Goal: Task Accomplishment & Management: Manage account settings

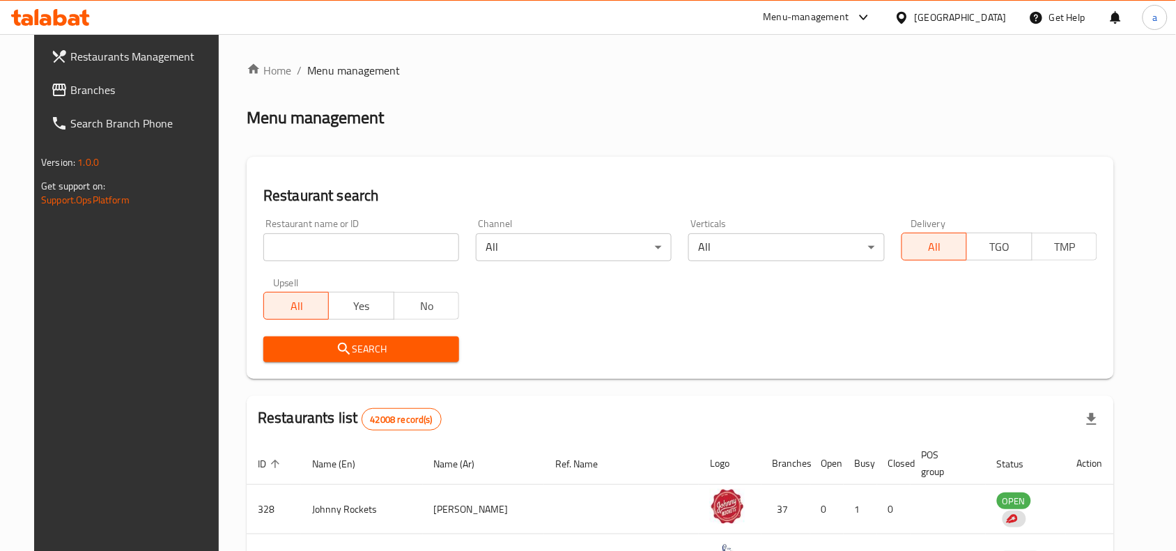
click at [57, 15] on icon at bounding box center [60, 17] width 13 height 17
click at [99, 91] on span "Branches" at bounding box center [144, 90] width 149 height 17
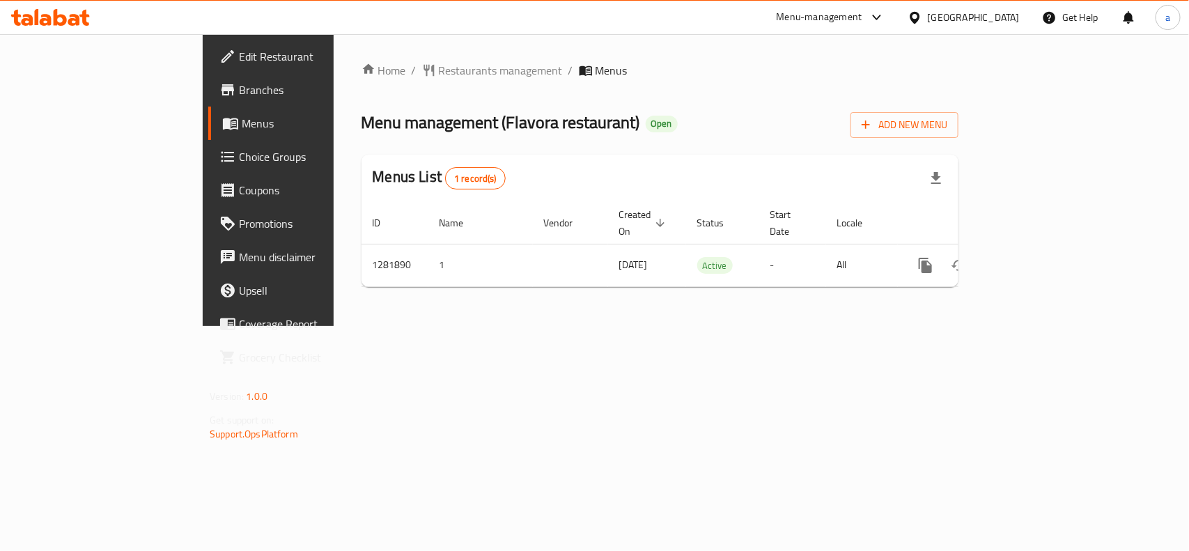
click at [704, 84] on div "Home / Restaurants management / Menus Menu management ( Flavora restaurant ) Op…" at bounding box center [660, 180] width 597 height 236
click at [803, 326] on div "Home / Restaurants management / Menus Menu management ( Flavora restaurant ) Op…" at bounding box center [660, 180] width 653 height 292
click at [732, 57] on div "Home / Restaurants management / Menus Menu management ( Flavora restaurant ) Op…" at bounding box center [660, 180] width 653 height 292
click at [653, 316] on div "Home / Restaurants management / Menus Menu management ( Flavora restaurant ) Op…" at bounding box center [660, 180] width 653 height 292
click at [645, 326] on div "Home / Restaurants management / Menus Menu management ( Flavora restaurant ) Op…" at bounding box center [660, 180] width 653 height 292
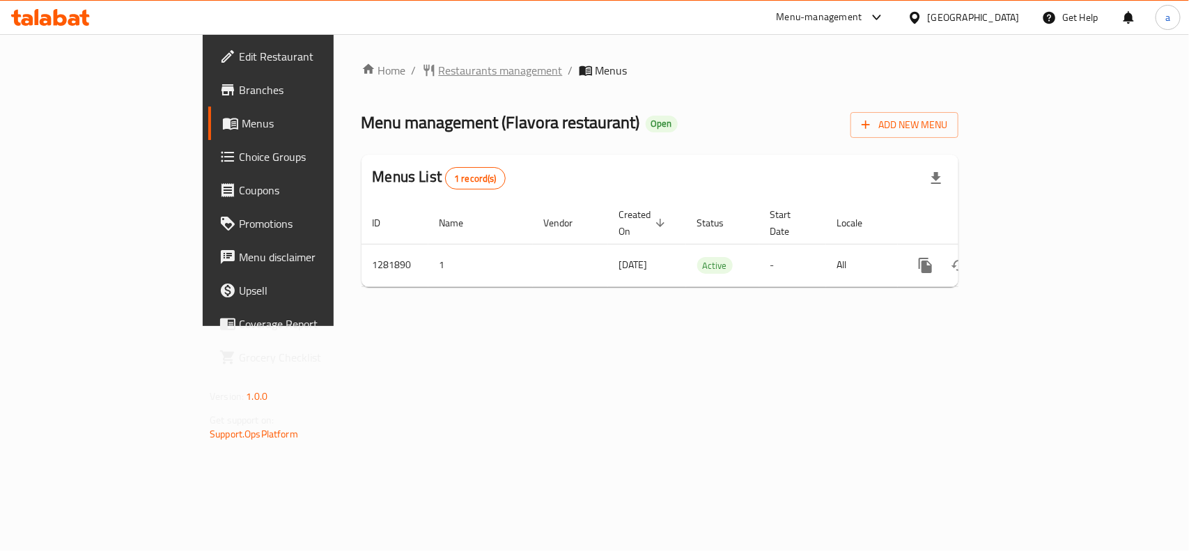
click at [439, 62] on span "Restaurants management" at bounding box center [501, 70] width 124 height 17
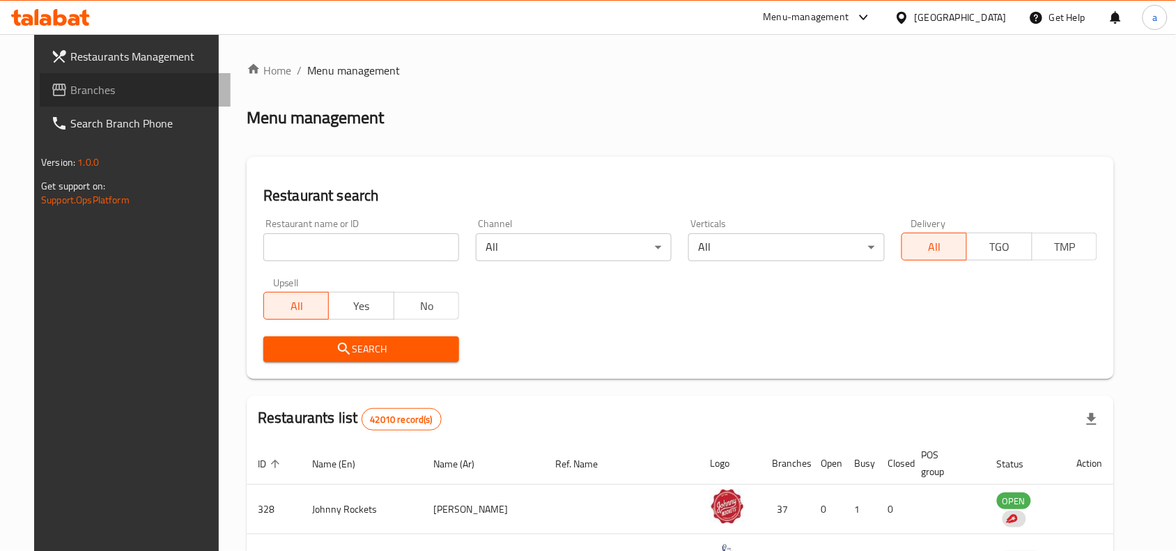
click at [100, 89] on span "Branches" at bounding box center [144, 90] width 149 height 17
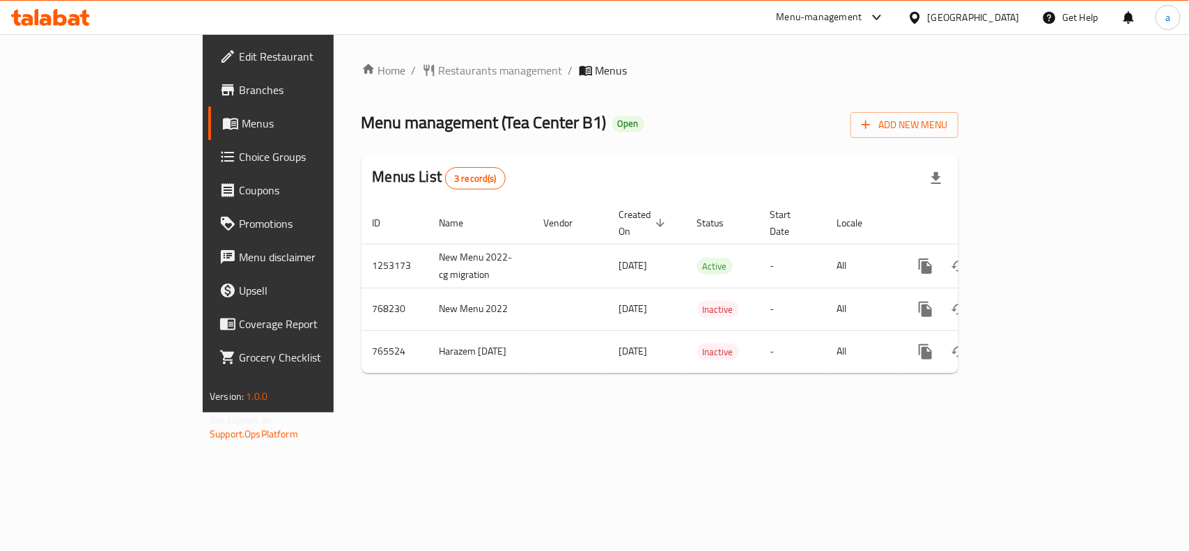
click at [601, 137] on div "Menu management ( Tea Center B1 ) Open Add New Menu" at bounding box center [660, 122] width 597 height 31
click at [239, 162] on span "Choice Groups" at bounding box center [314, 156] width 151 height 17
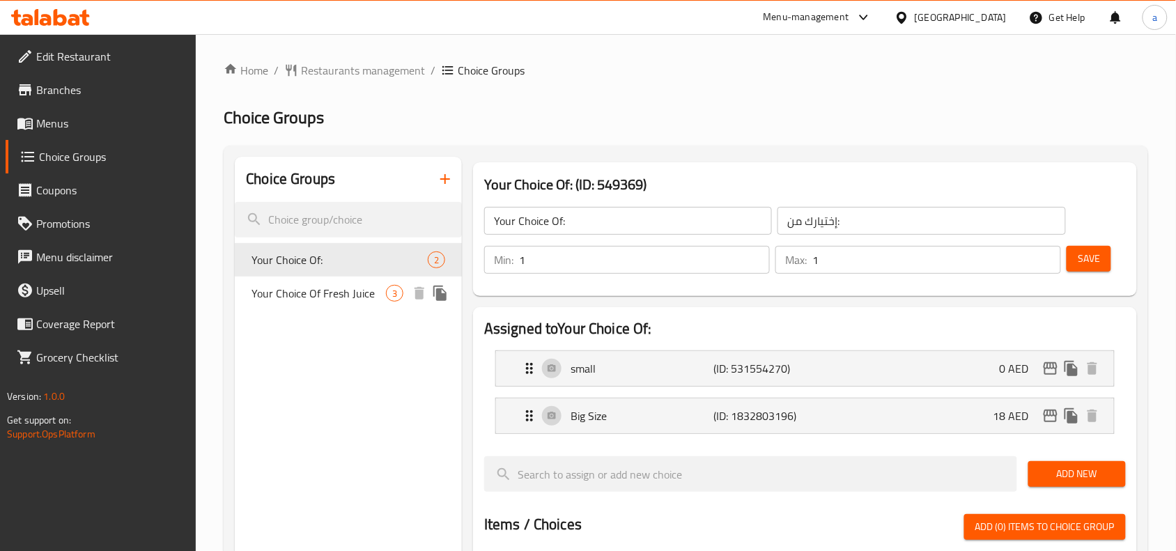
click at [328, 290] on span "Your Choice Of Fresh Juice" at bounding box center [319, 293] width 134 height 17
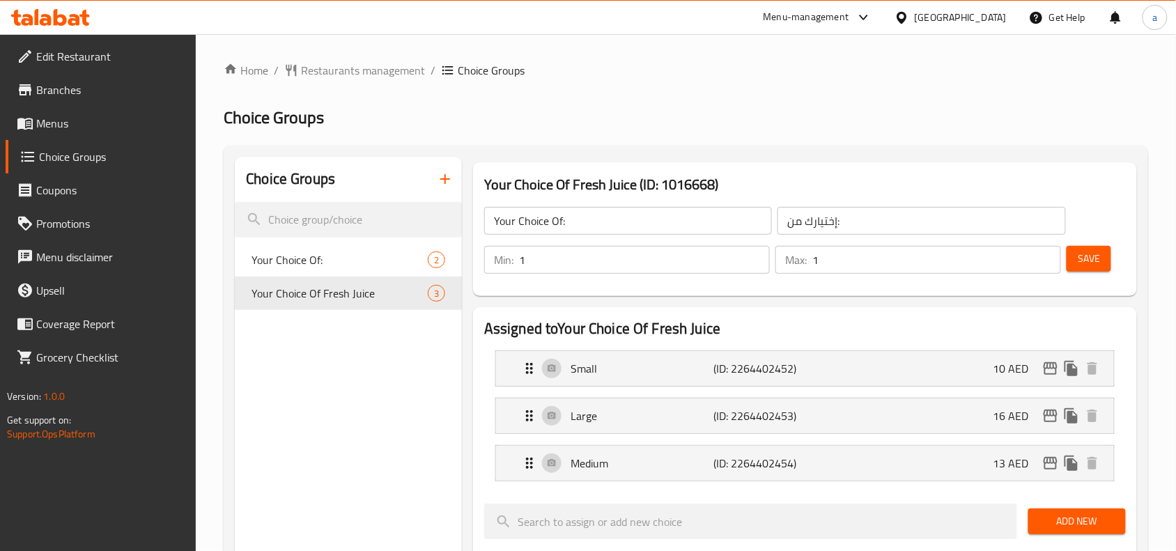
type input "Your Choice Of Fresh Juice"
type input "عصير طازج"
click at [897, 14] on icon at bounding box center [902, 17] width 15 height 15
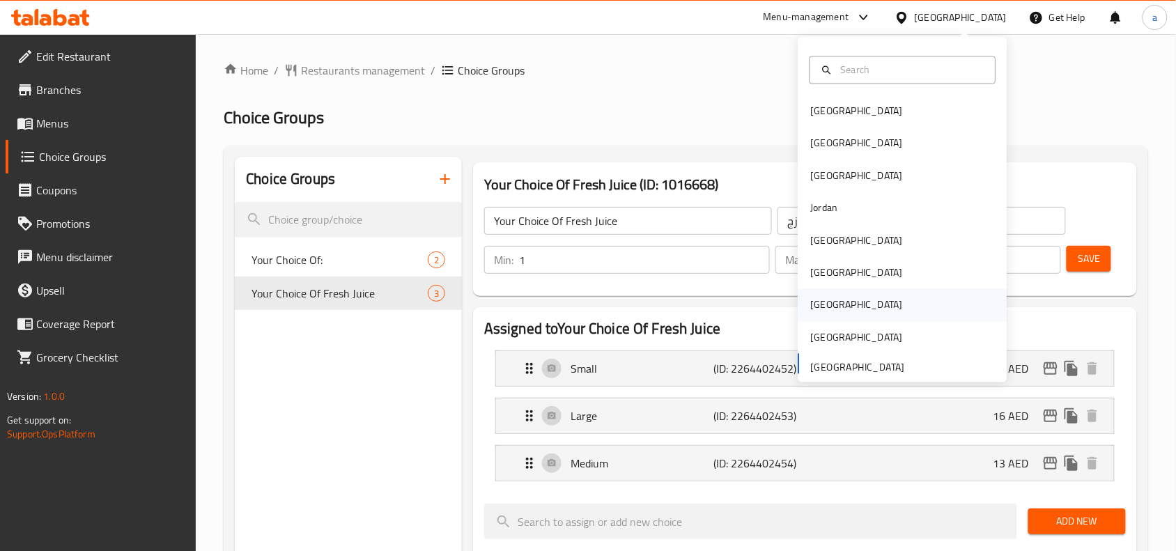
click at [821, 310] on div "[GEOGRAPHIC_DATA]" at bounding box center [857, 305] width 92 height 15
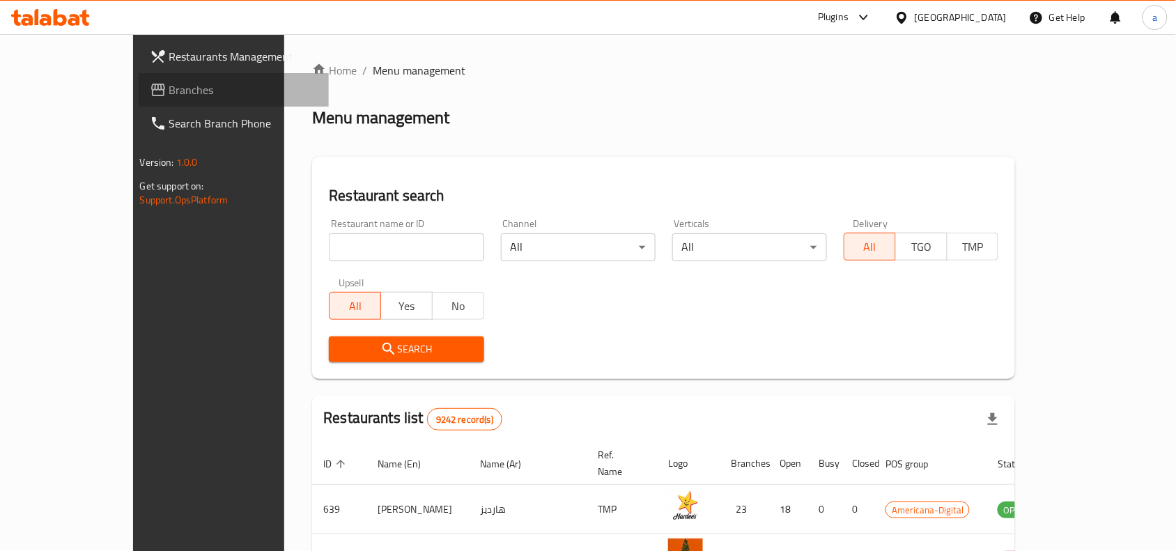
click at [169, 89] on span "Branches" at bounding box center [243, 90] width 149 height 17
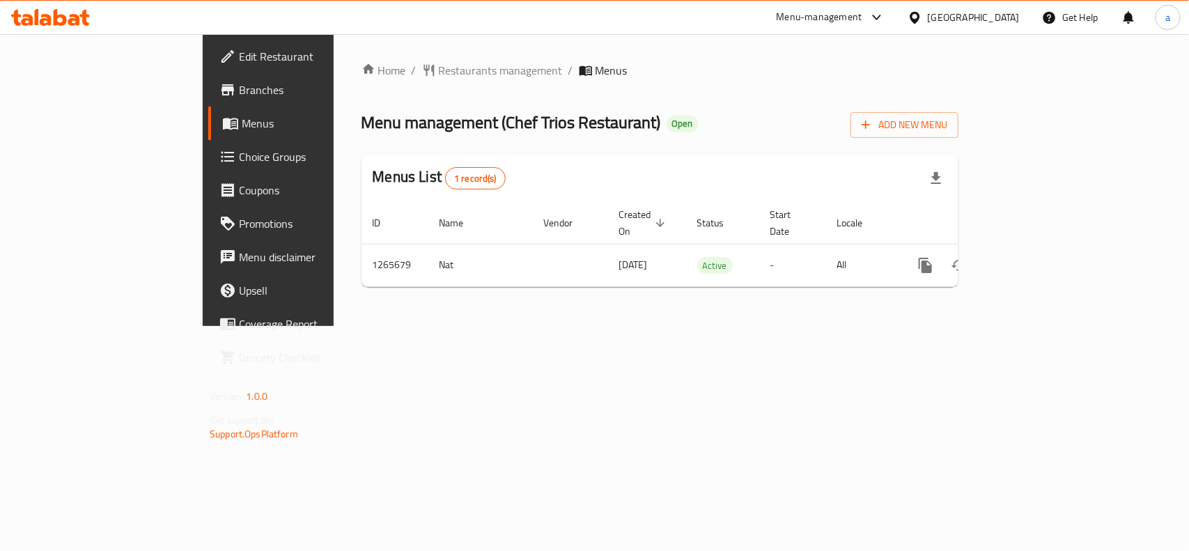
click at [721, 122] on div "Menu management ( Chef Trios Restaurant ) Open Add New Menu" at bounding box center [660, 122] width 597 height 31
